Goal: Transaction & Acquisition: Purchase product/service

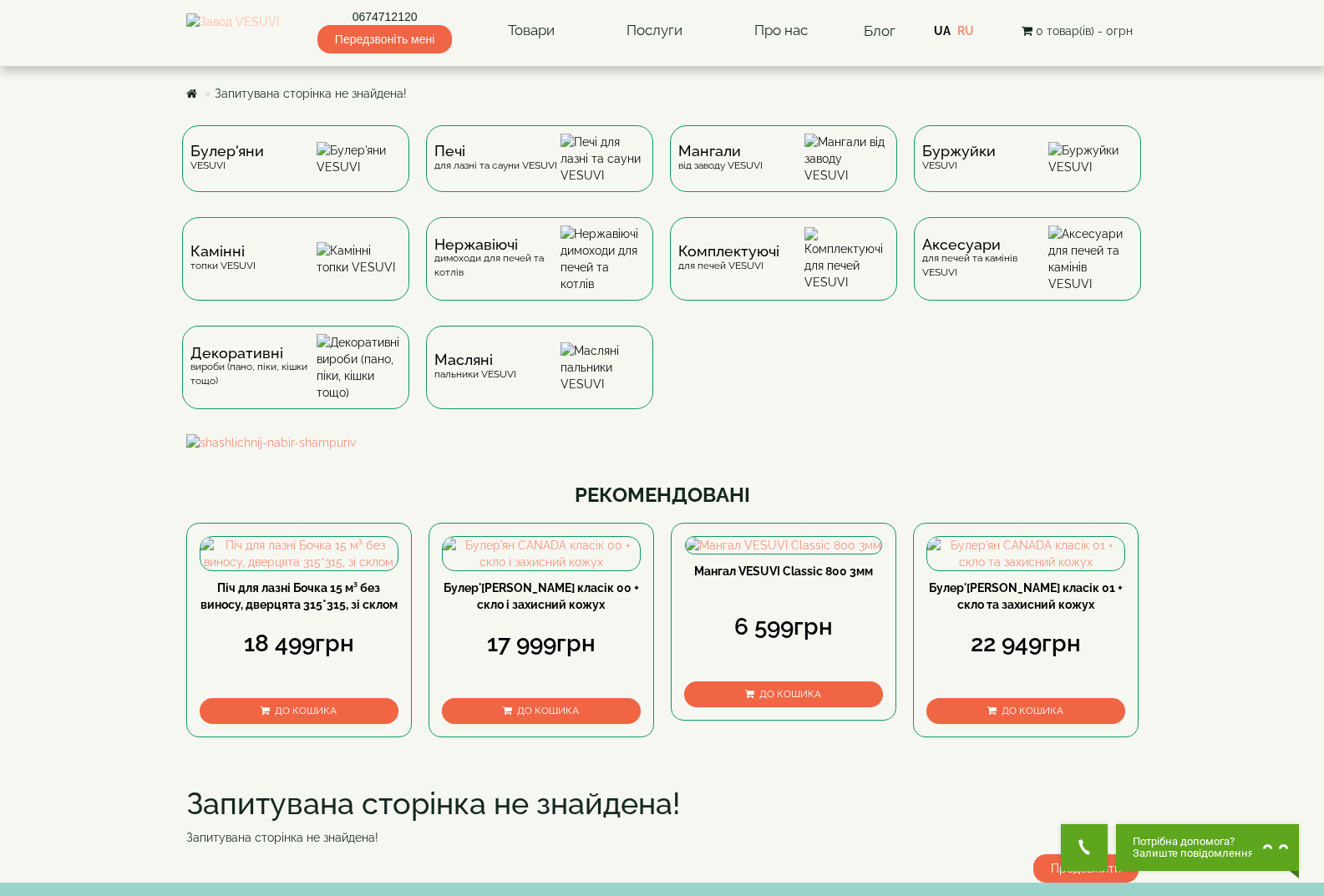
click at [242, 41] on img at bounding box center [232, 31] width 93 height 35
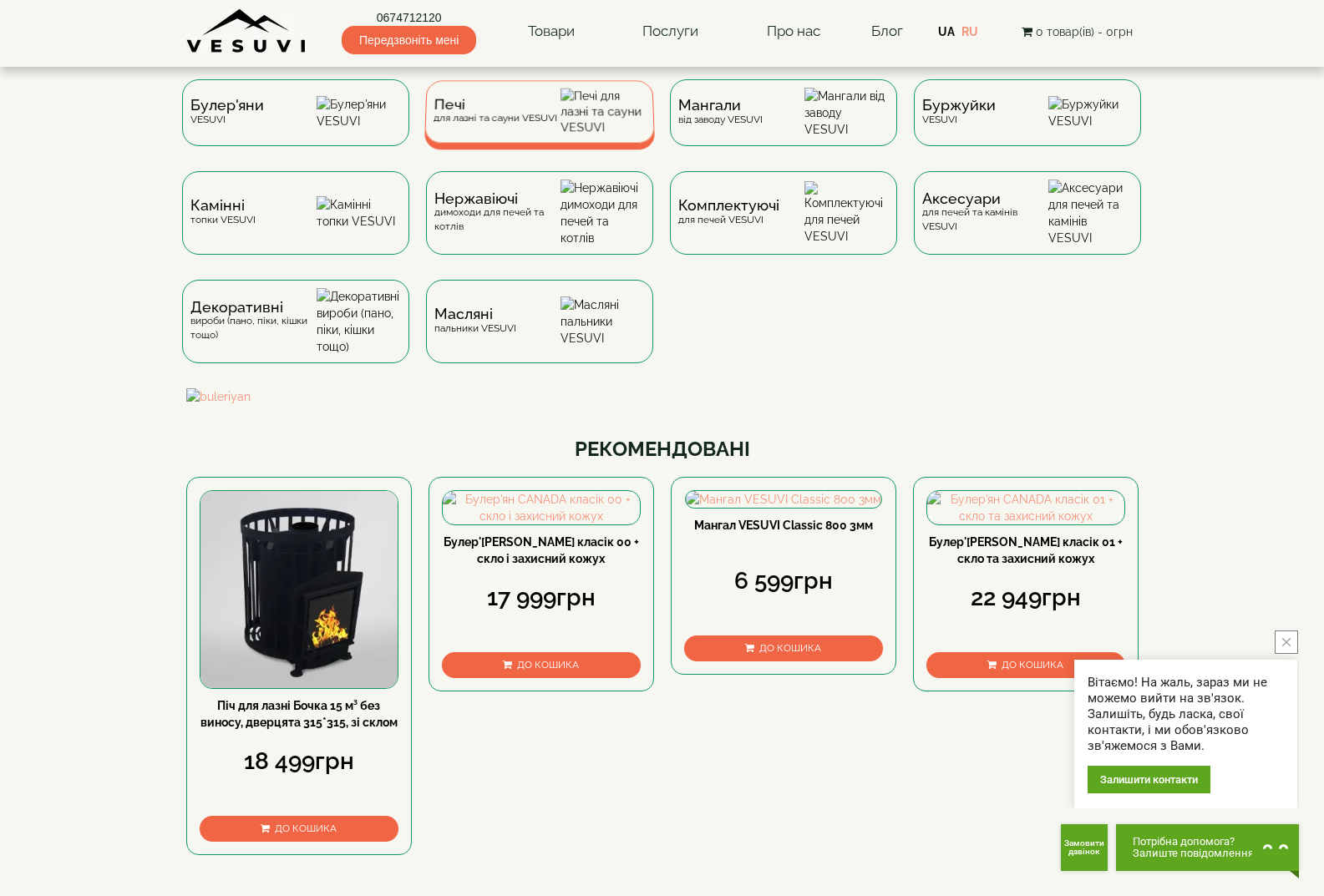
click at [503, 124] on div "Печі для лазні та сауни VESUVI" at bounding box center [494, 111] width 123 height 26
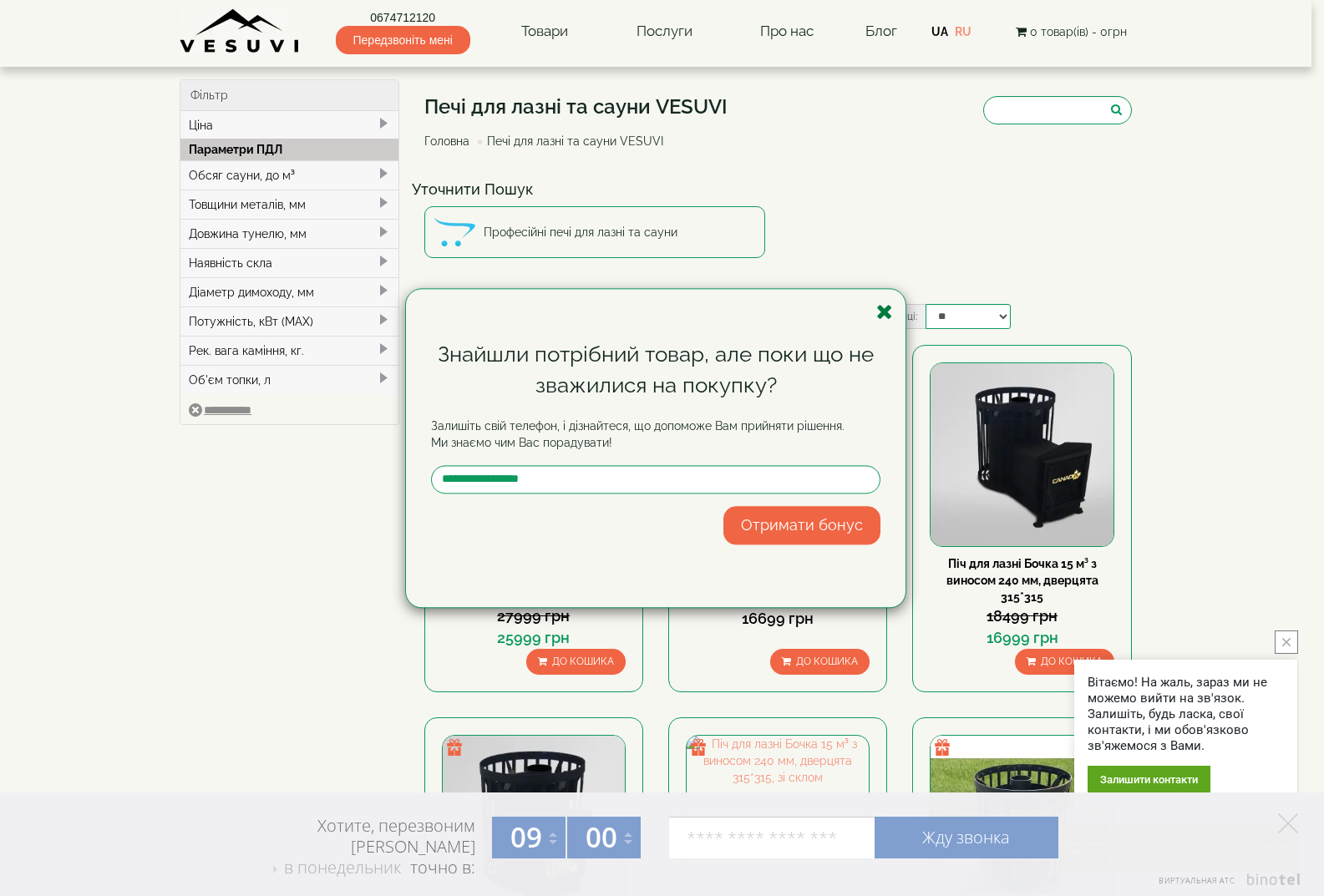
click at [884, 311] on icon "button" at bounding box center [885, 312] width 17 height 21
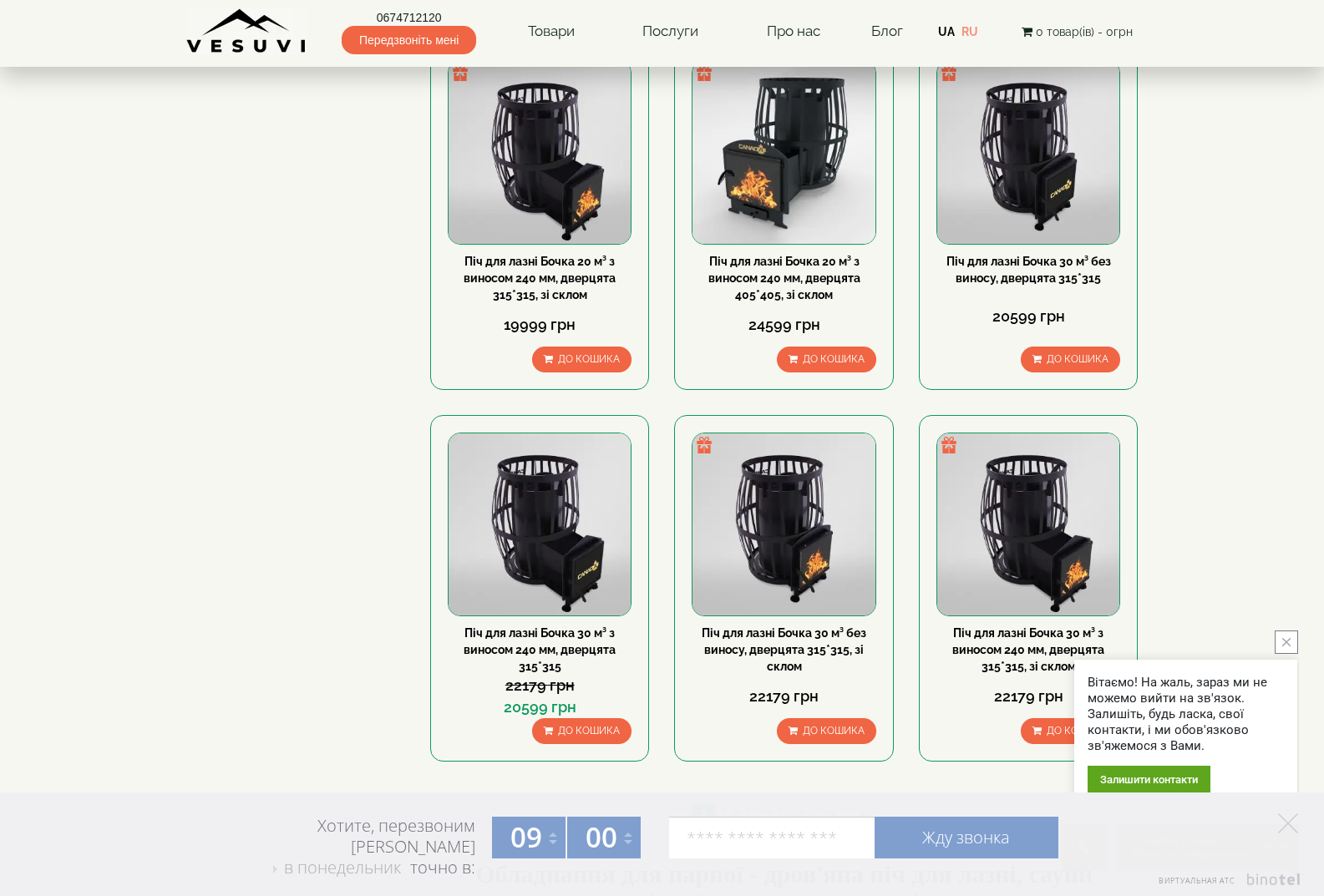
scroll to position [1419, 0]
click at [1280, 646] on button "close button" at bounding box center [1286, 642] width 23 height 23
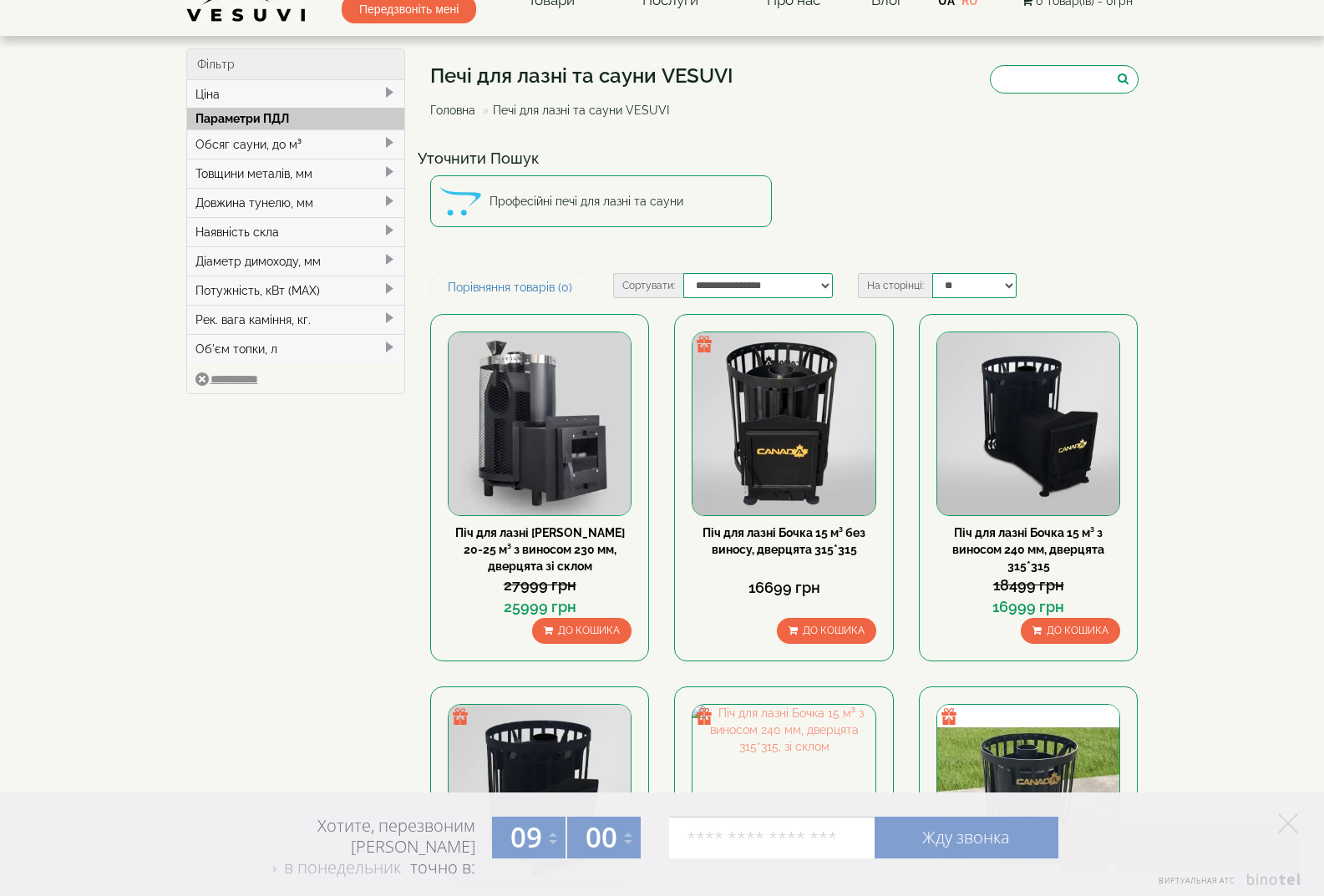
scroll to position [0, 0]
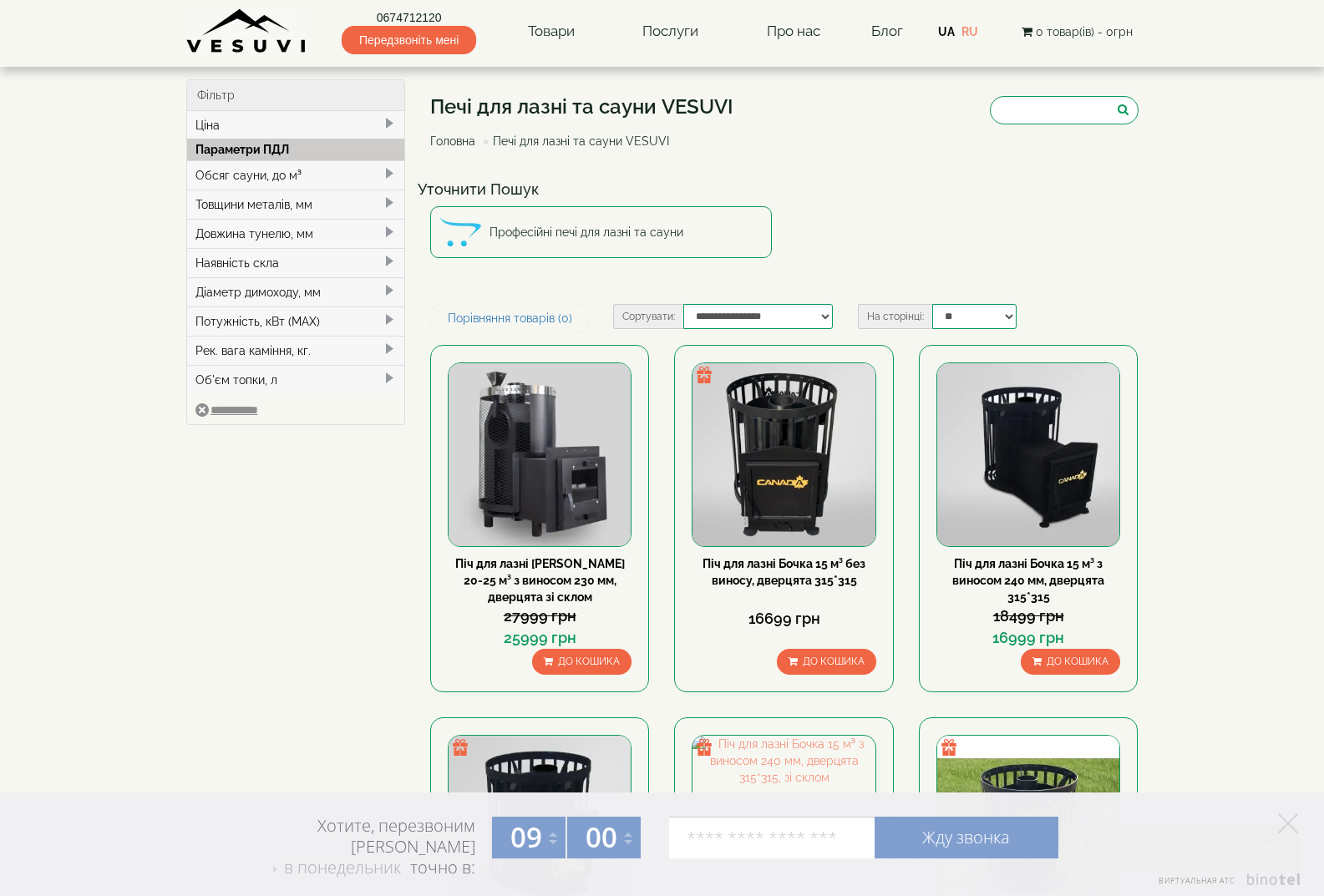
click at [384, 175] on span at bounding box center [389, 174] width 13 height 13
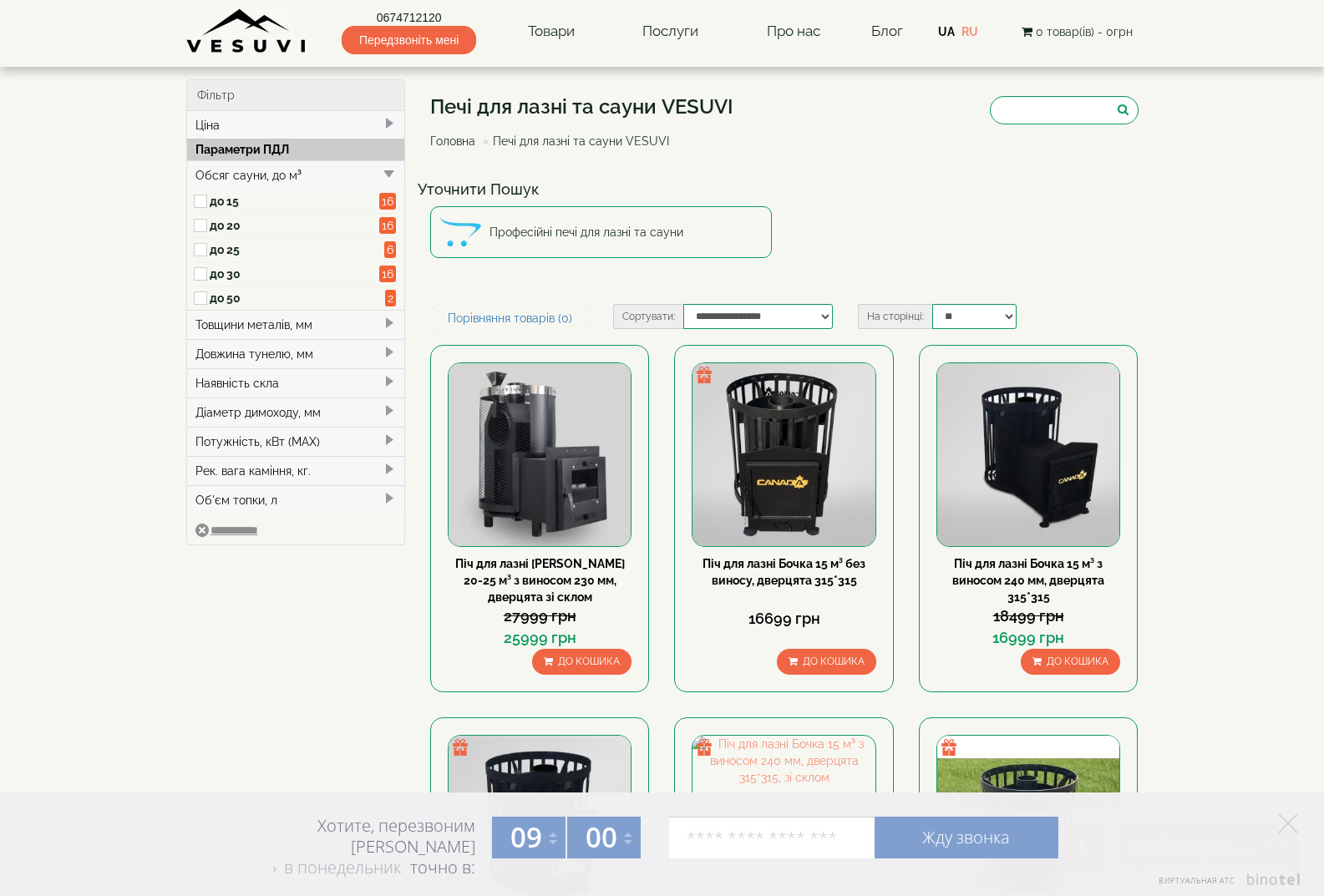
click at [384, 175] on span at bounding box center [389, 174] width 13 height 13
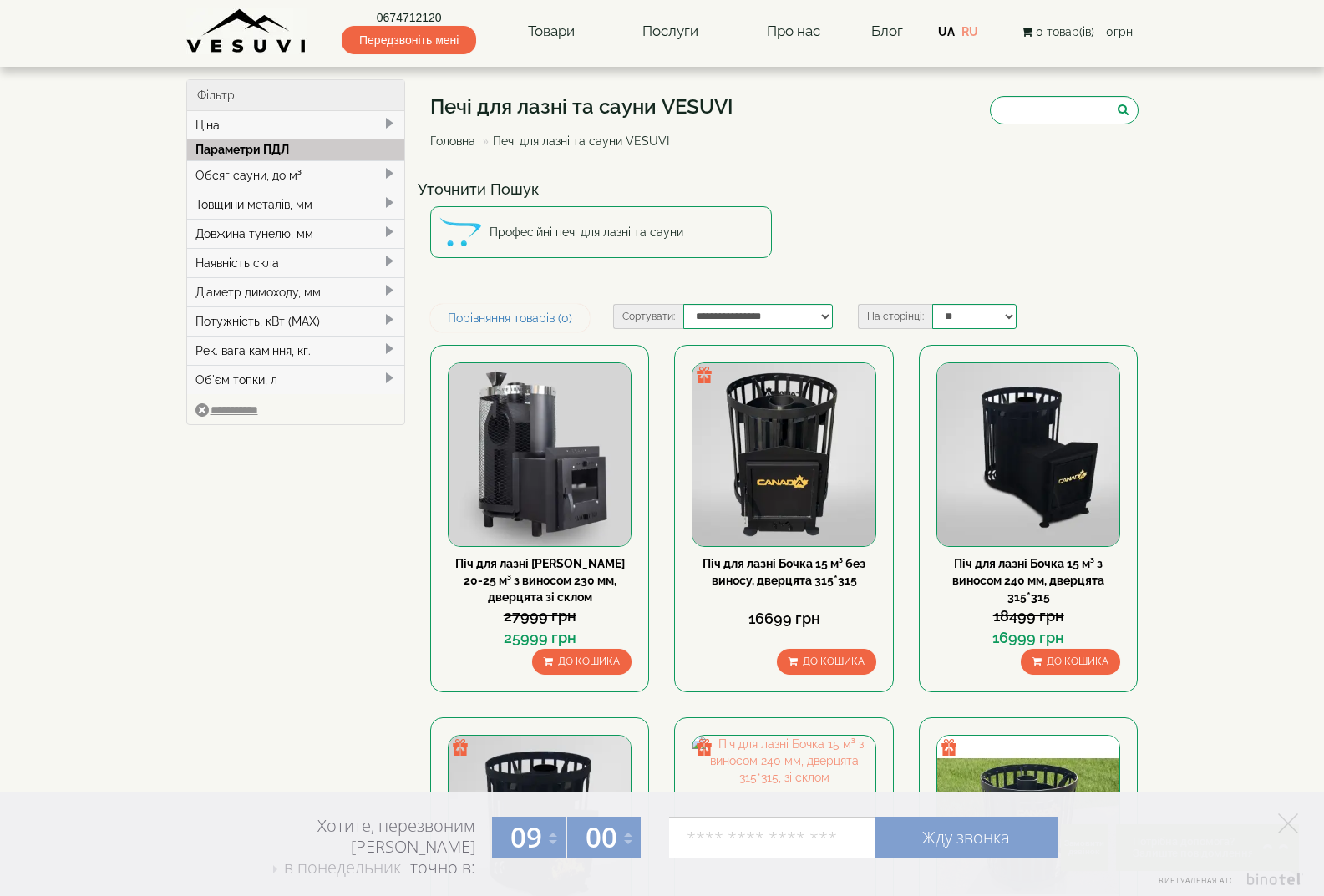
click at [262, 168] on div "Обсяг сауни, до м³" at bounding box center [296, 174] width 218 height 29
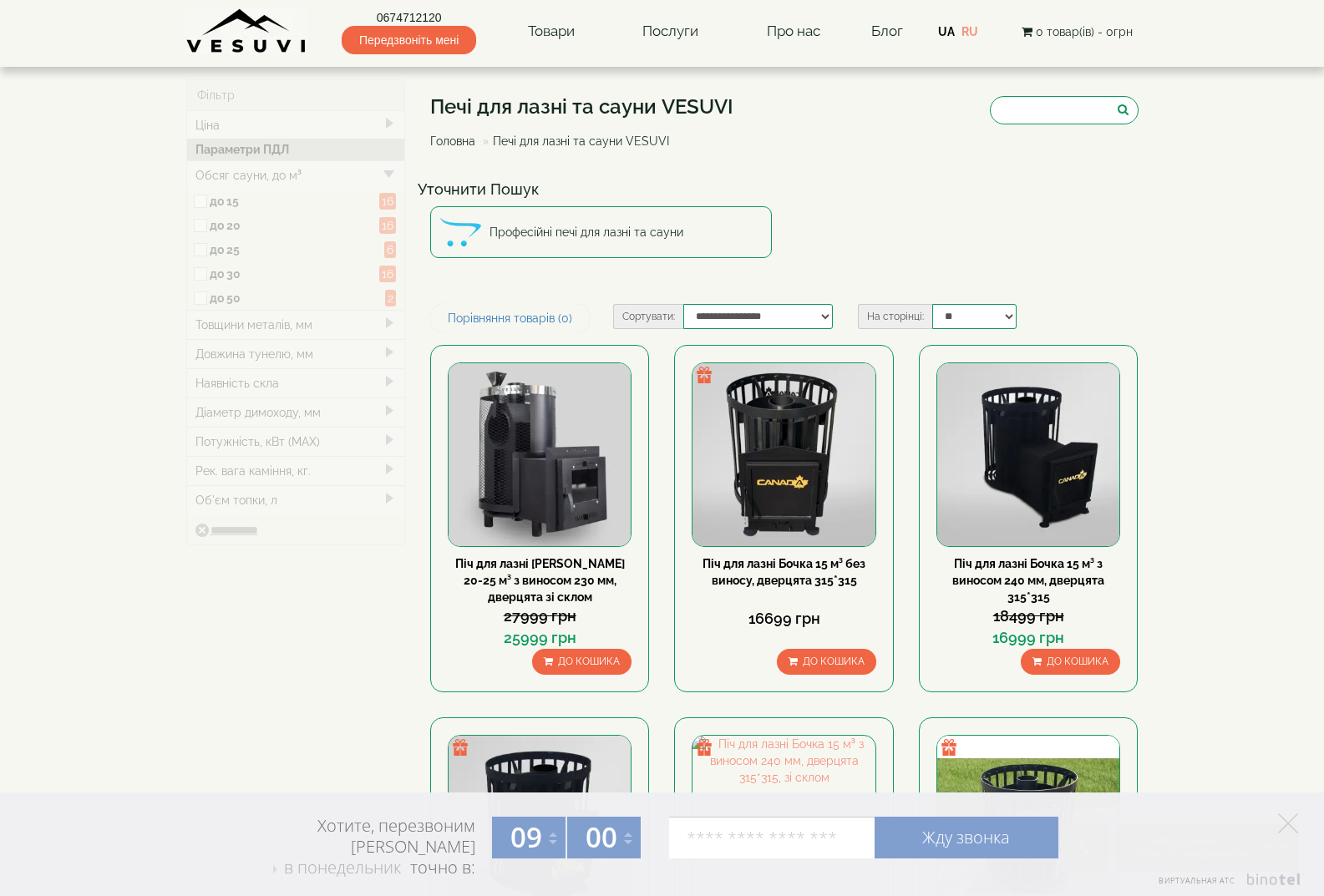
type input "*****"
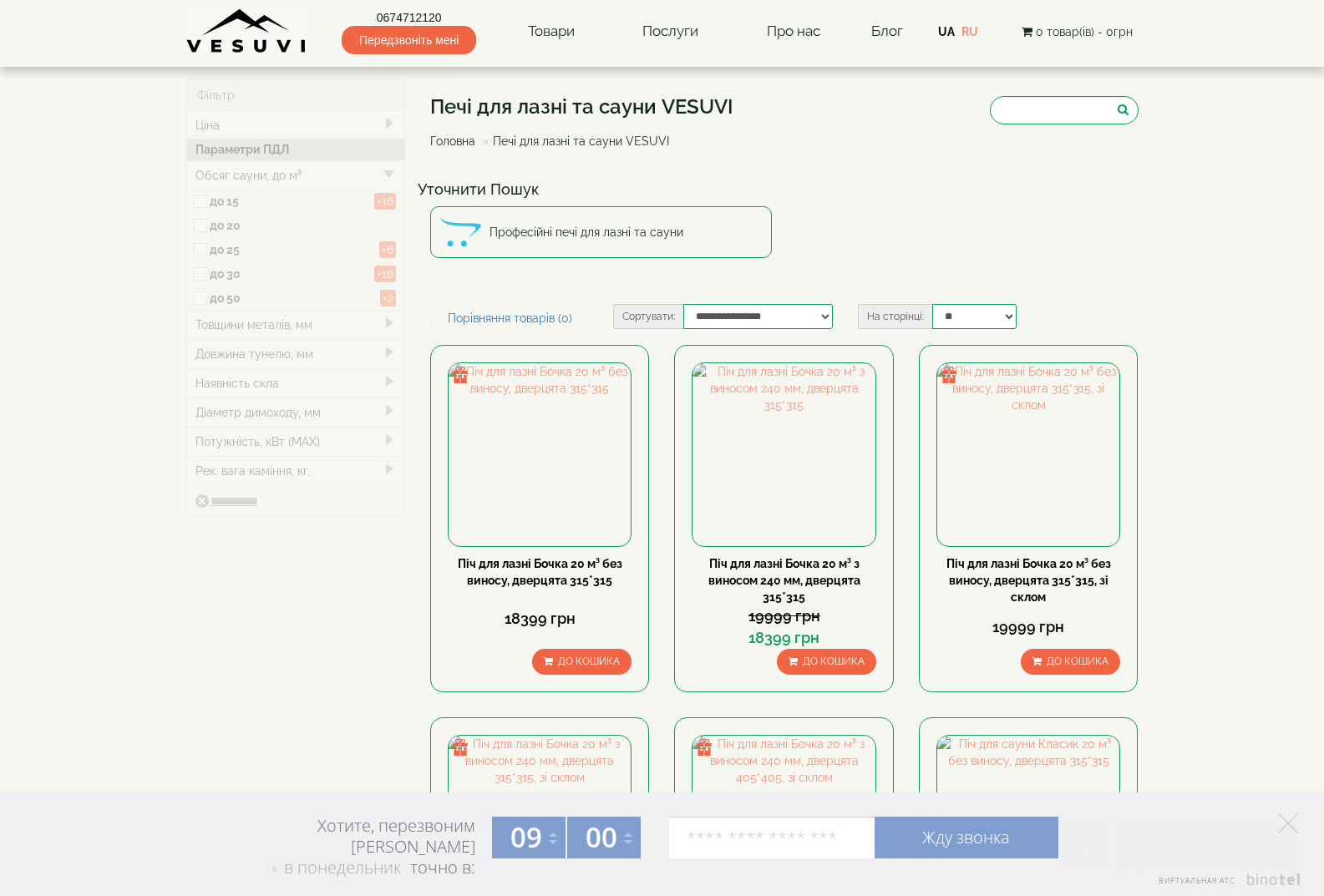
type input "*****"
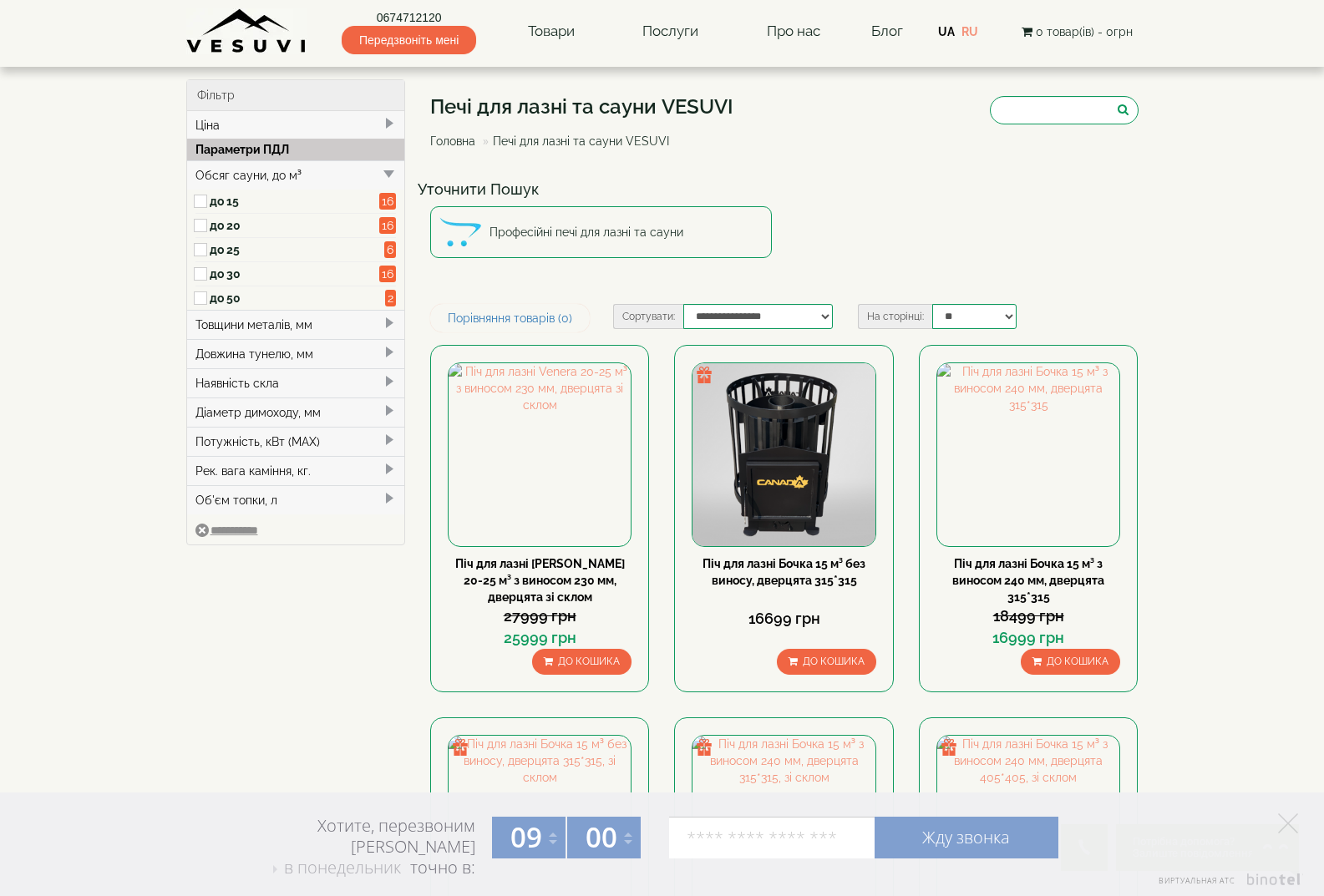
click at [208, 202] on span at bounding box center [202, 201] width 14 height 24
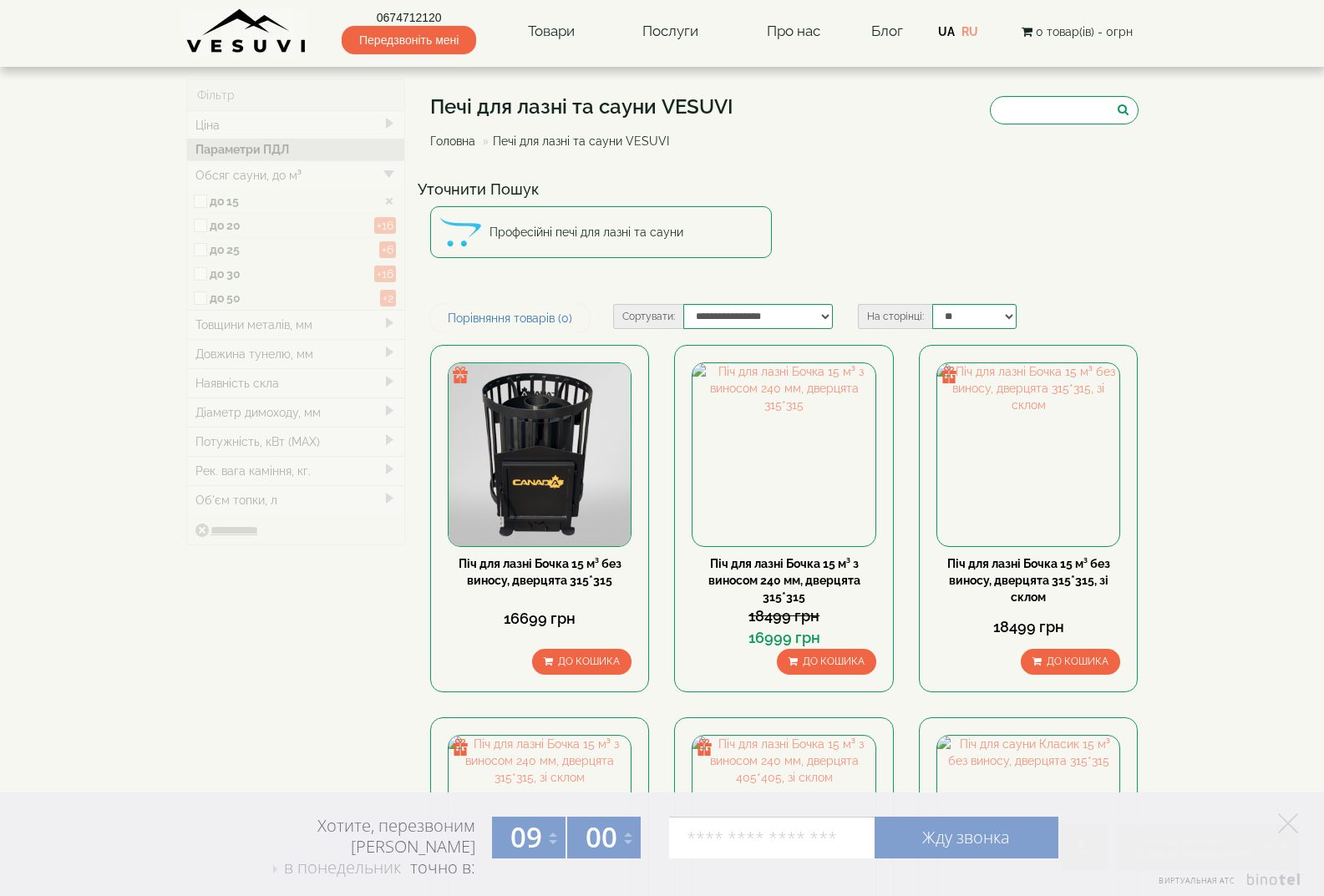
type input "*****"
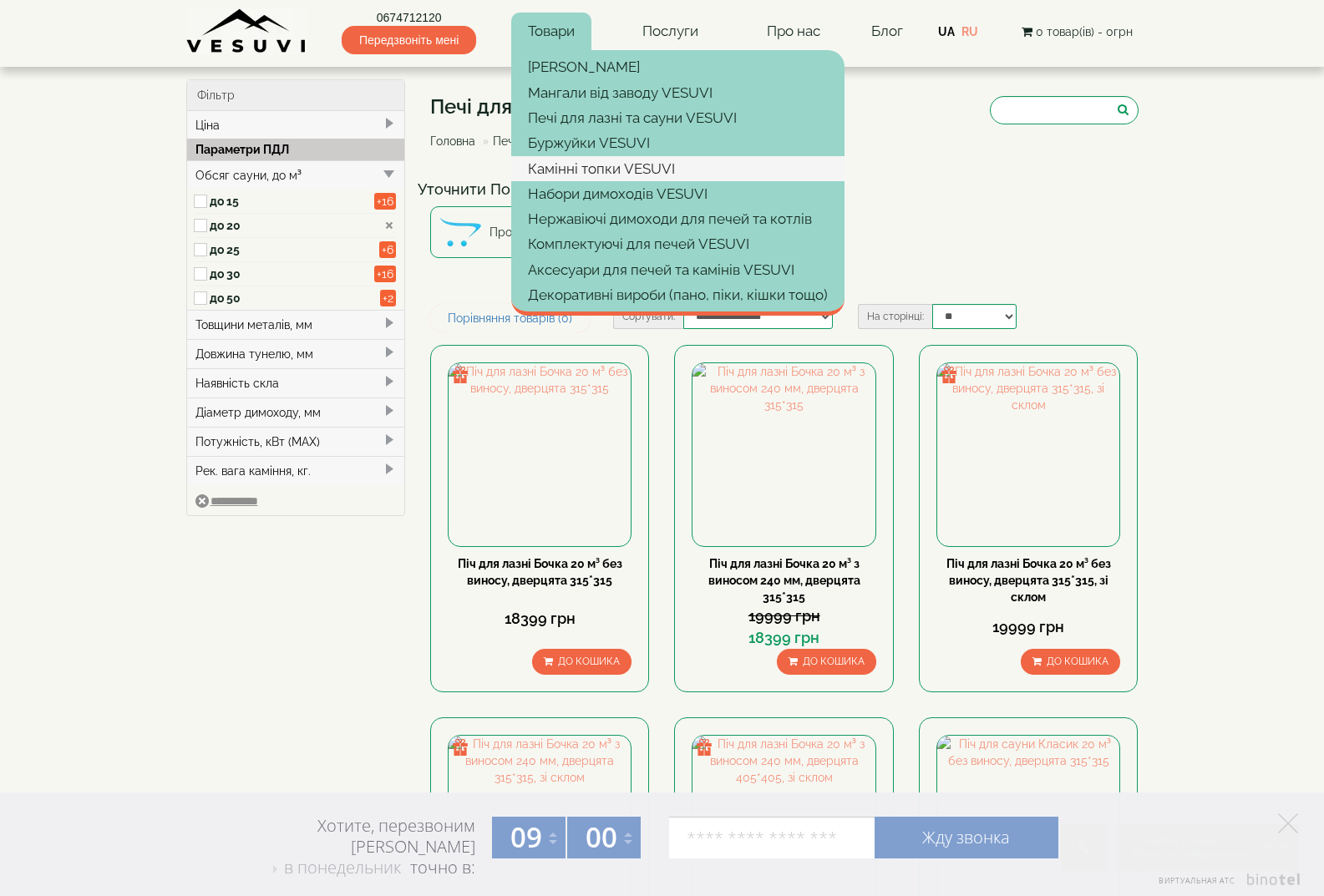
click at [597, 173] on link "Камінні топки VESUVI" at bounding box center [678, 168] width 333 height 25
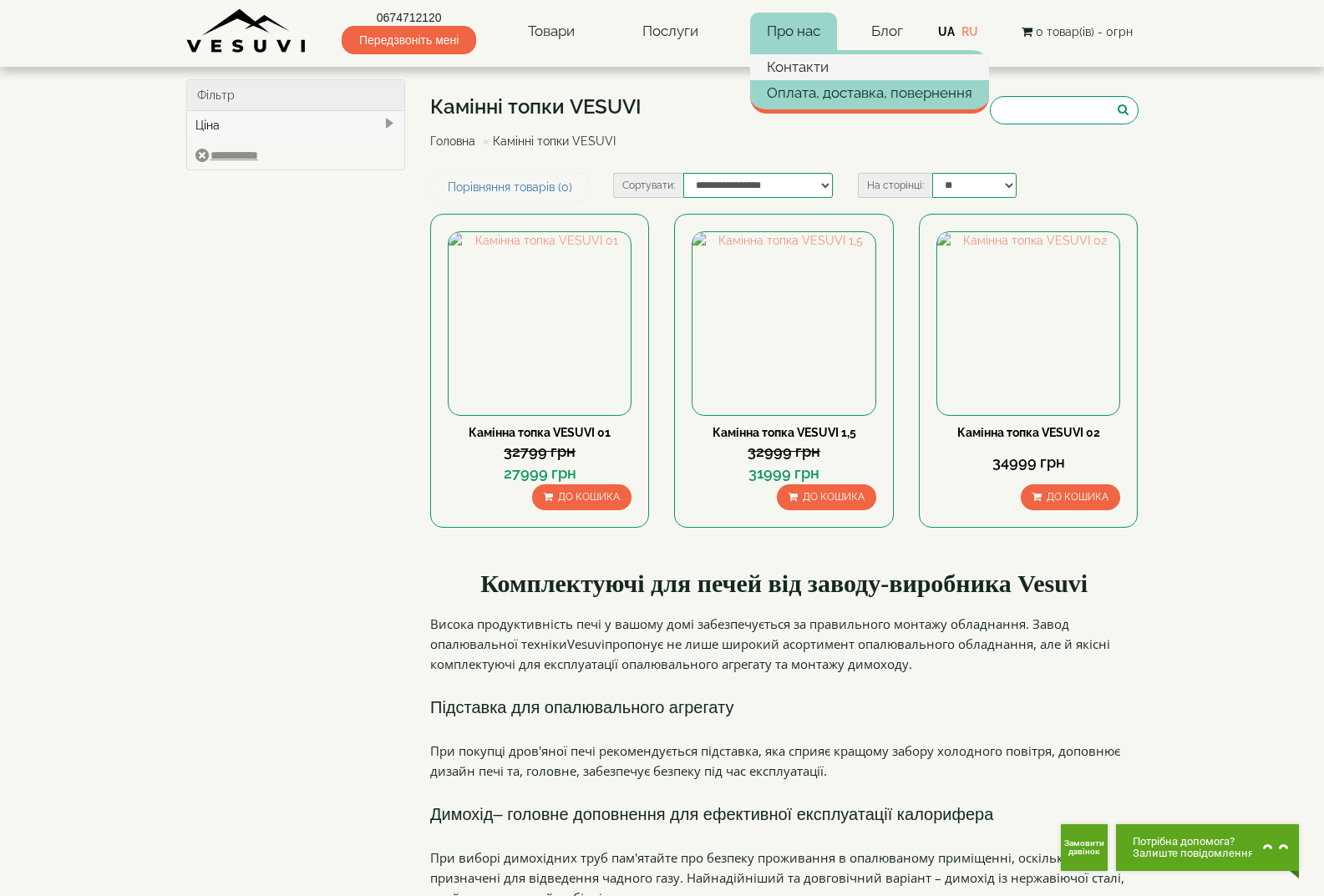
click at [798, 65] on link "Контакти" at bounding box center [869, 67] width 239 height 25
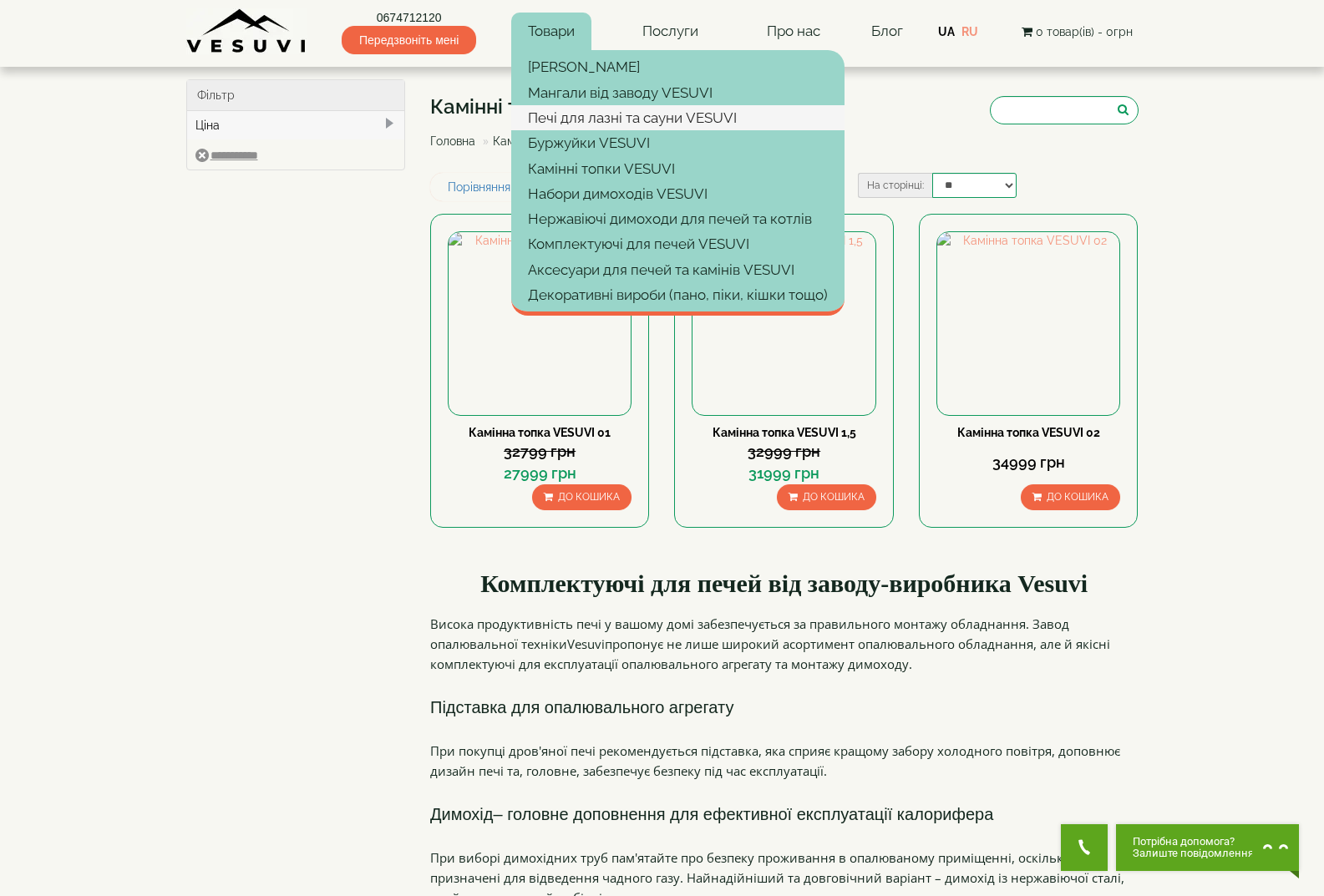
click at [586, 118] on link "Печі для лазні та сауни VESUVI" at bounding box center [678, 118] width 333 height 25
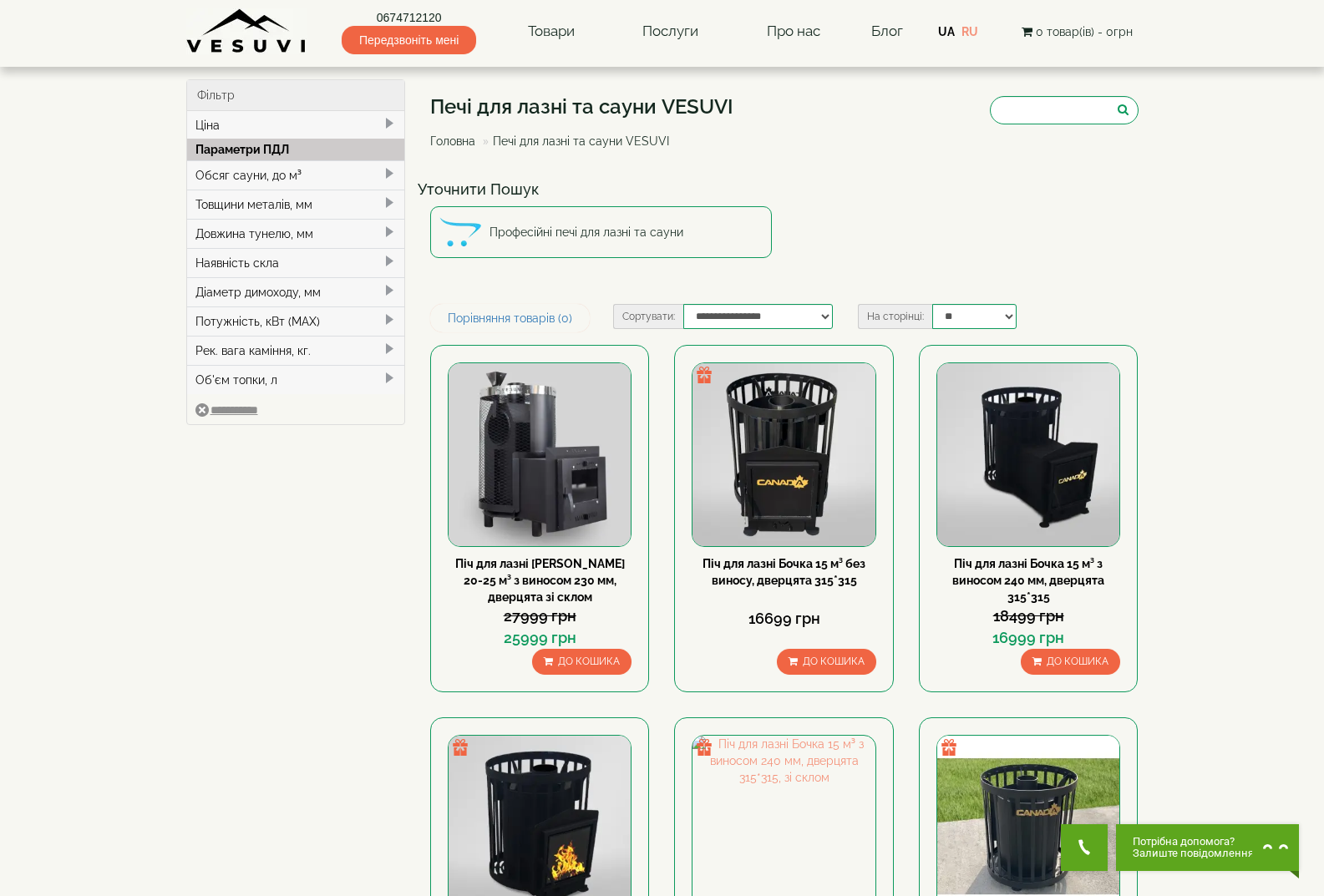
click at [384, 347] on span at bounding box center [389, 349] width 13 height 13
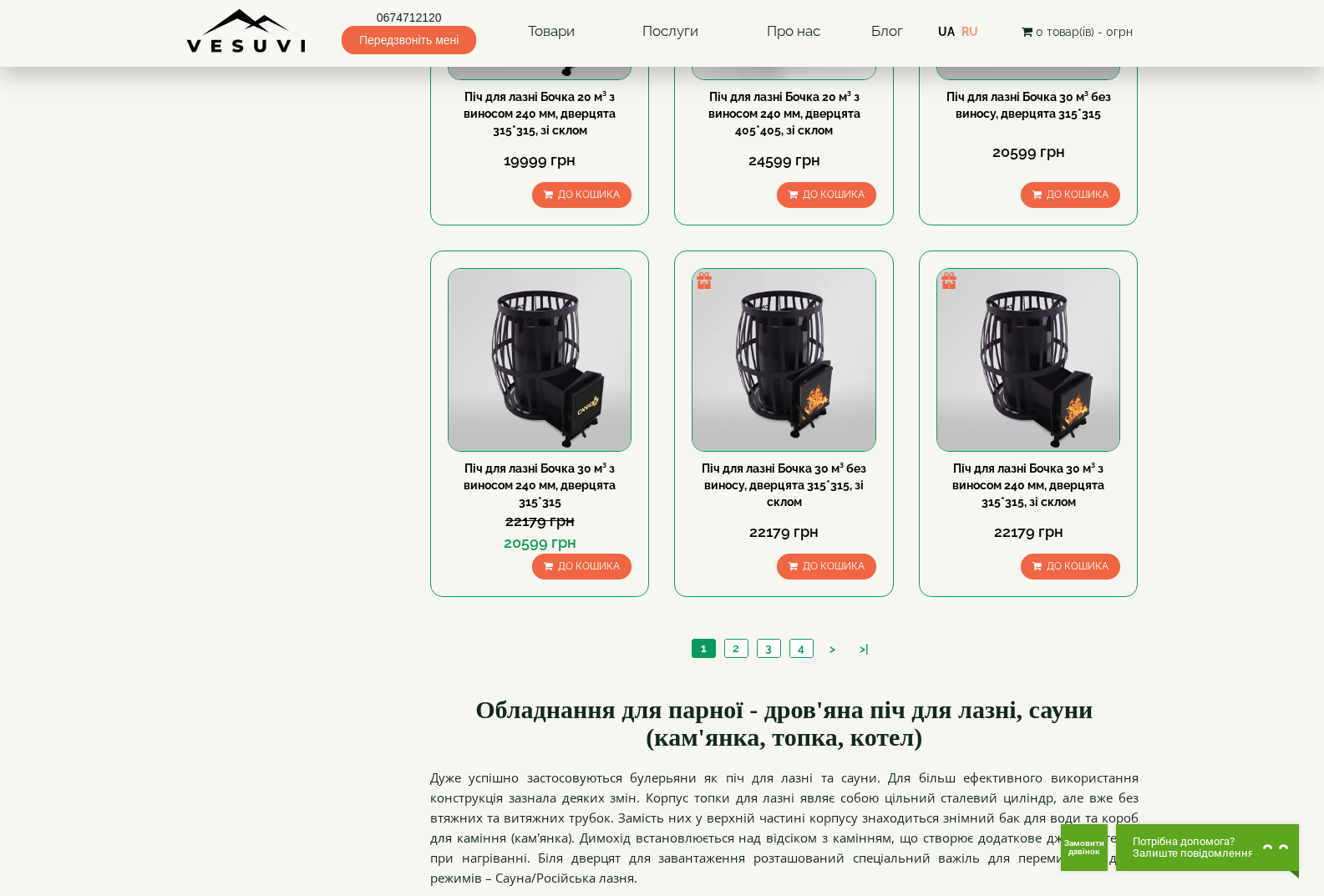
scroll to position [1670, 0]
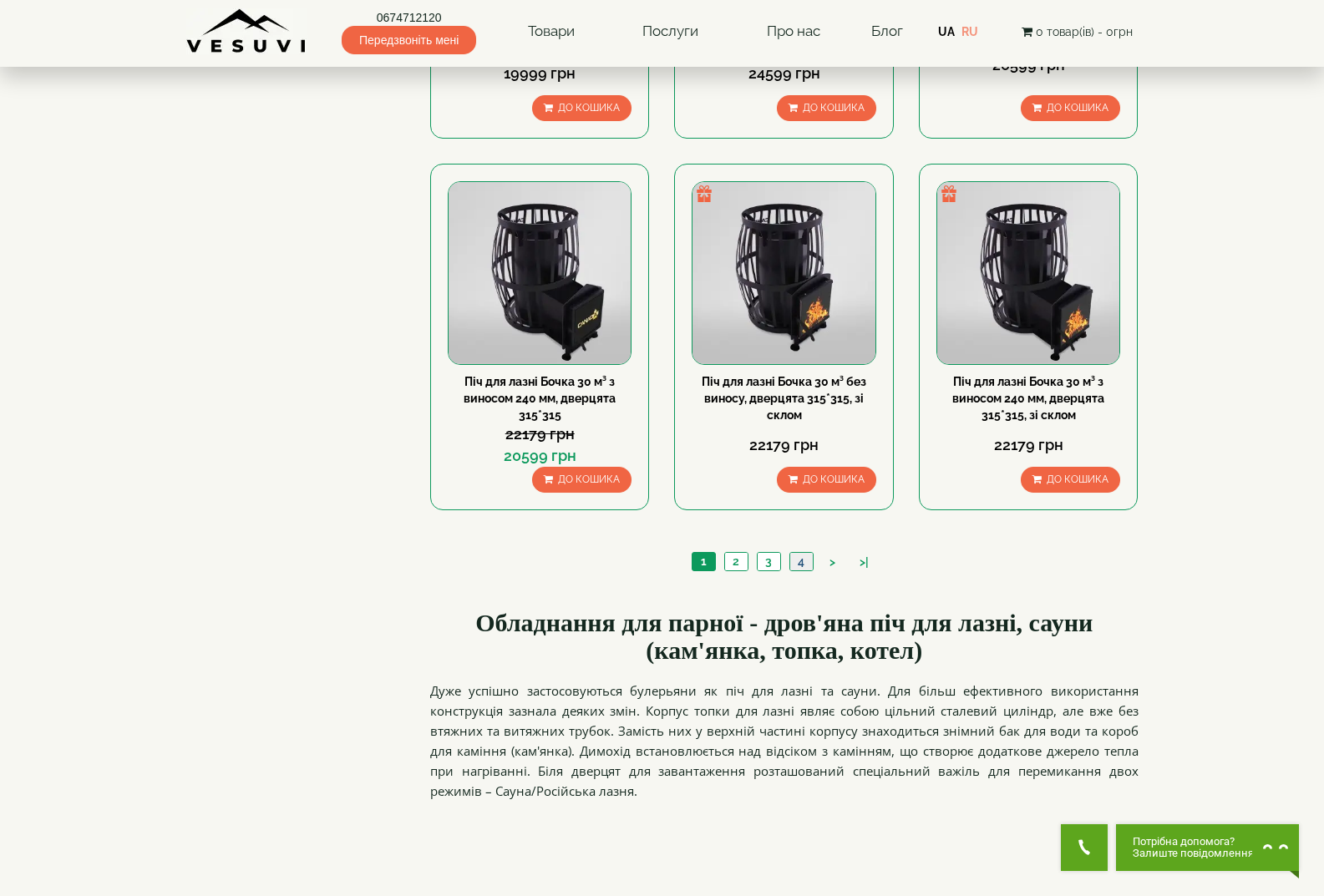
click at [804, 565] on link "4" at bounding box center [801, 561] width 23 height 18
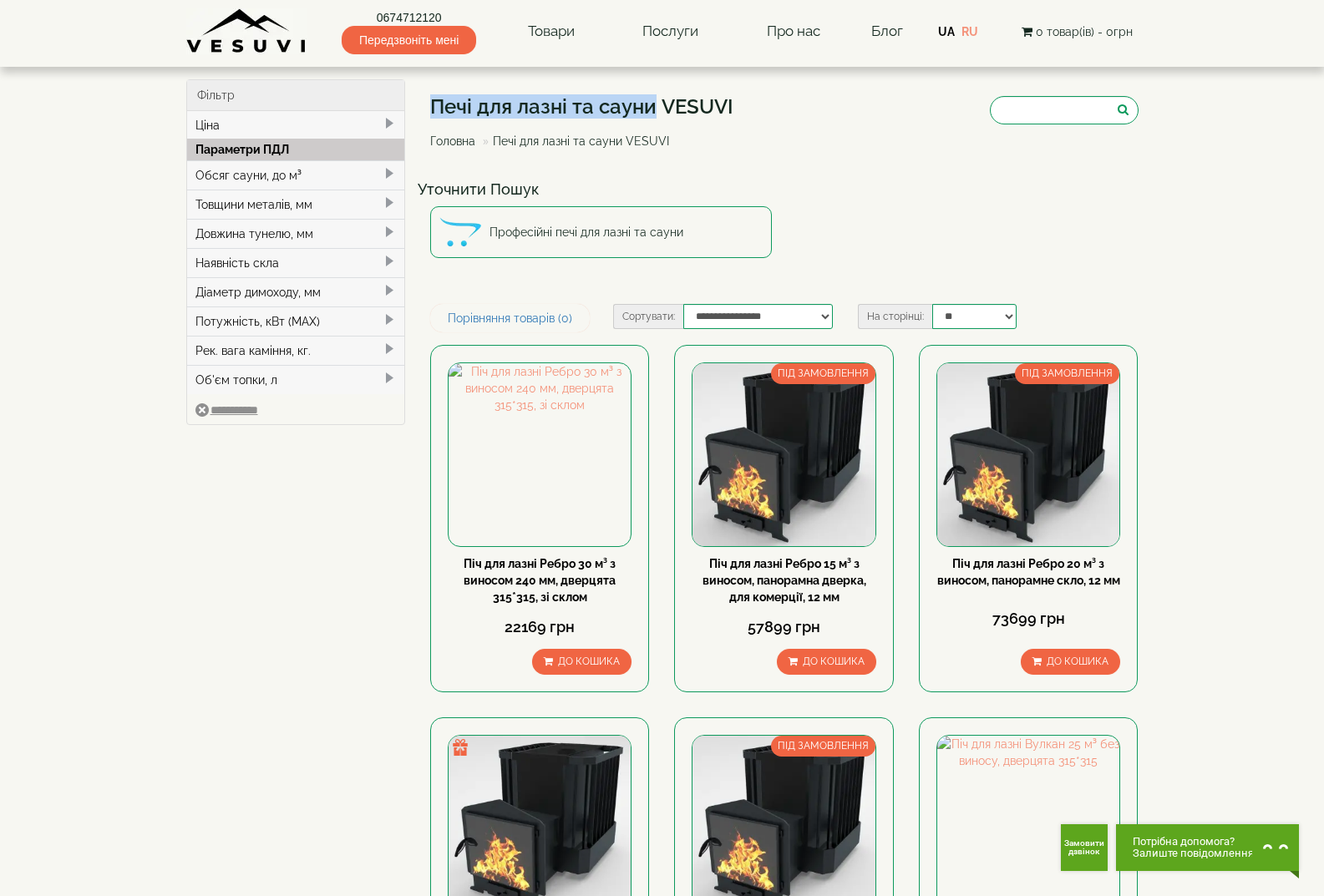
drag, startPoint x: 436, startPoint y: 104, endPoint x: 651, endPoint y: 102, distance: 215.0
click at [651, 102] on h1 "Печі для лазні та сауни VESUVI" at bounding box center [582, 107] width 304 height 22
